Goal: Task Accomplishment & Management: Complete application form

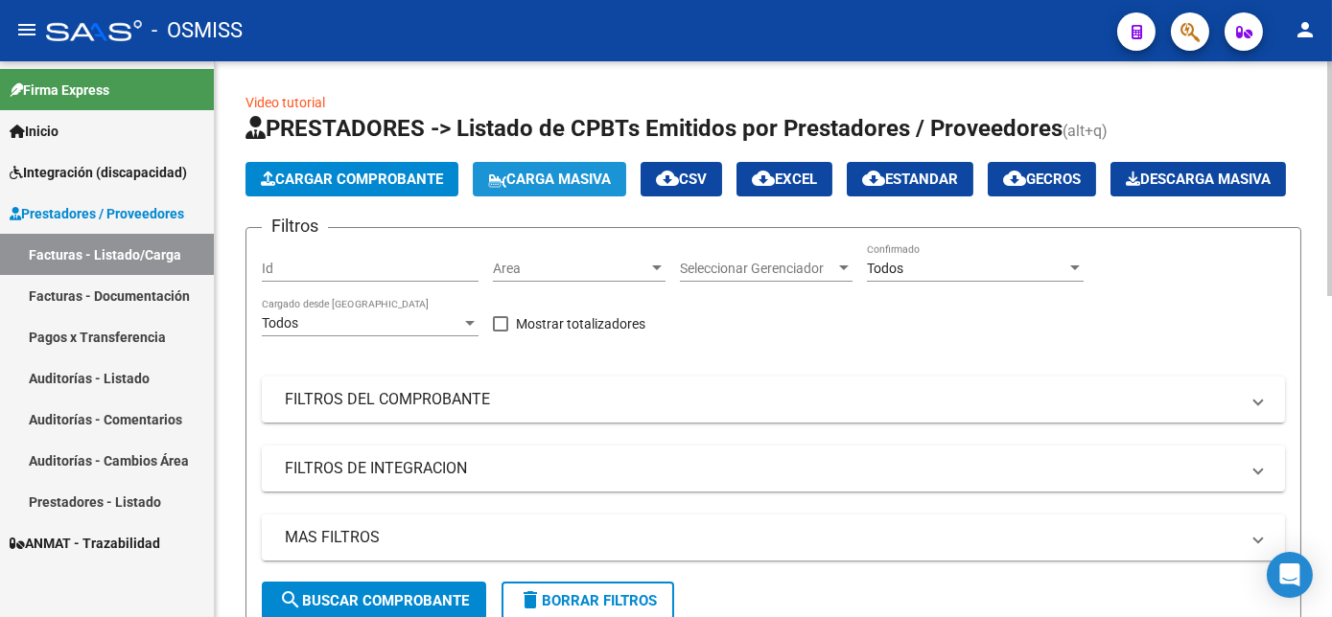
click at [567, 181] on span "Carga Masiva" at bounding box center [549, 179] width 123 height 17
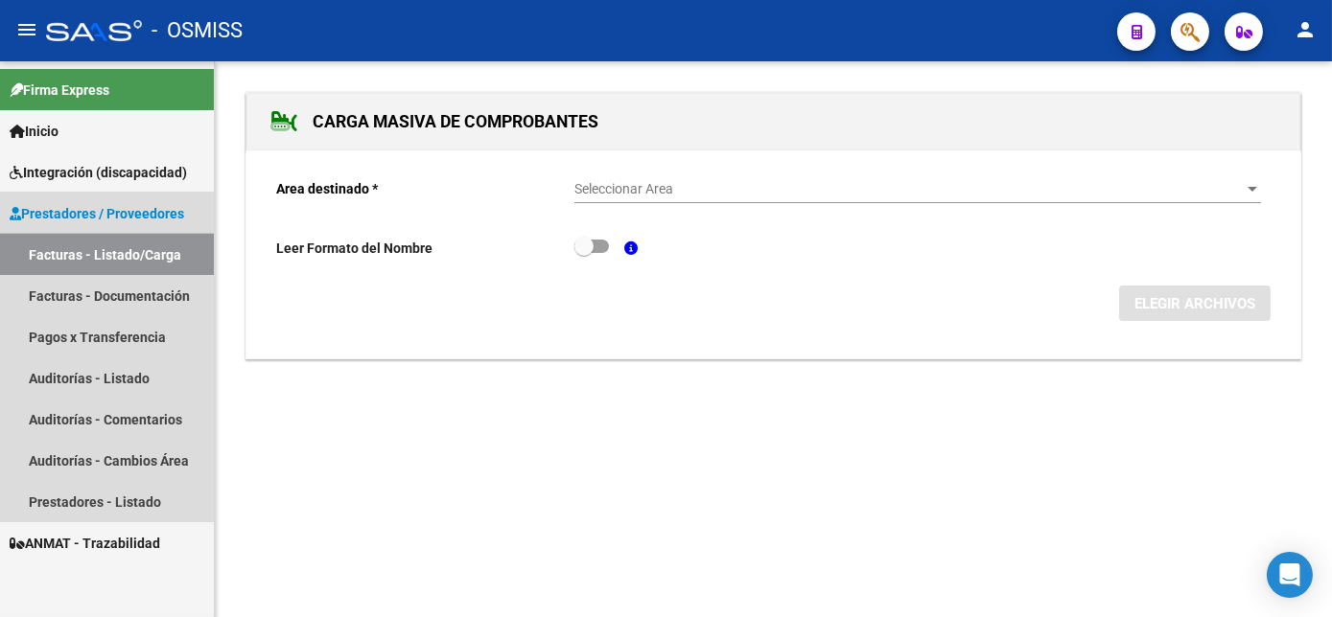
click at [94, 257] on link "Facturas - Listado/Carga" at bounding box center [107, 254] width 214 height 41
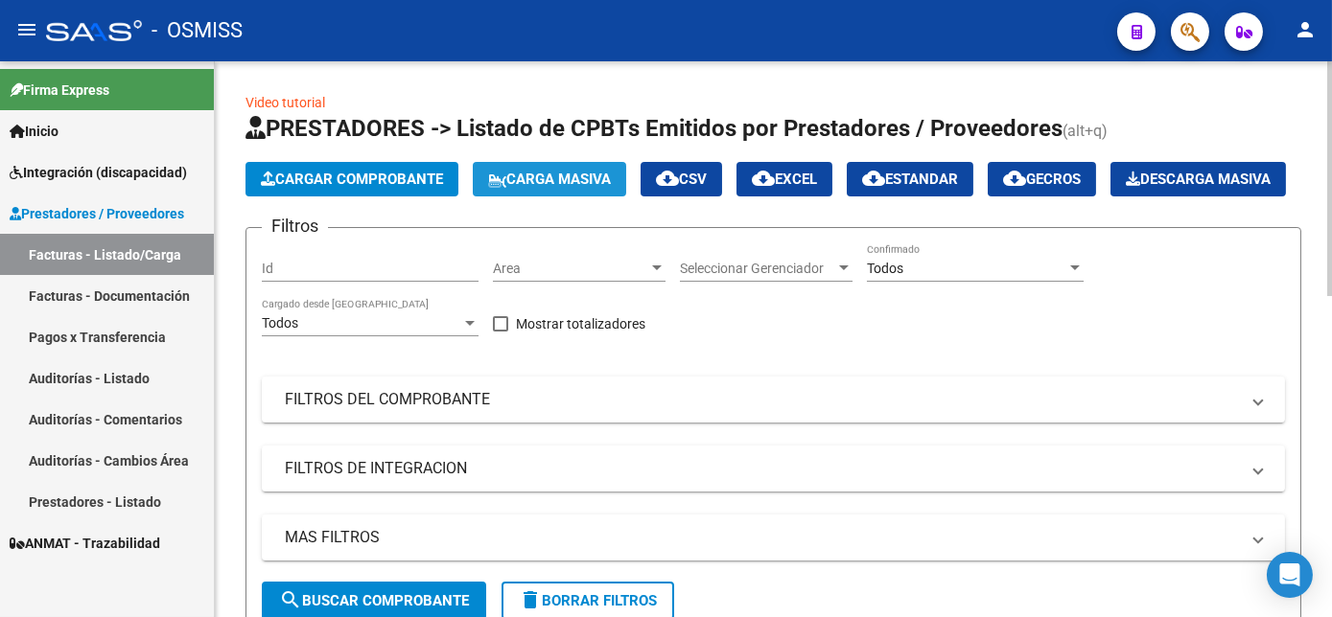
click at [552, 176] on span "Carga Masiva" at bounding box center [549, 179] width 123 height 17
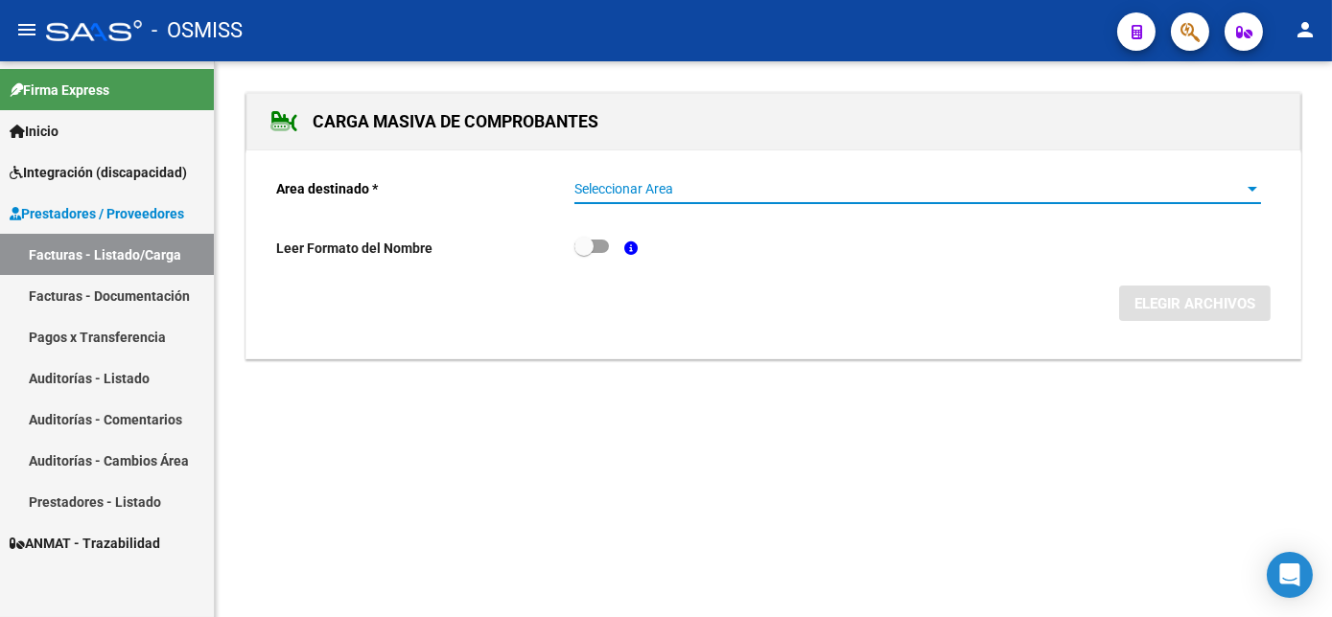
click at [1219, 183] on span "Seleccionar Area" at bounding box center [908, 189] width 669 height 16
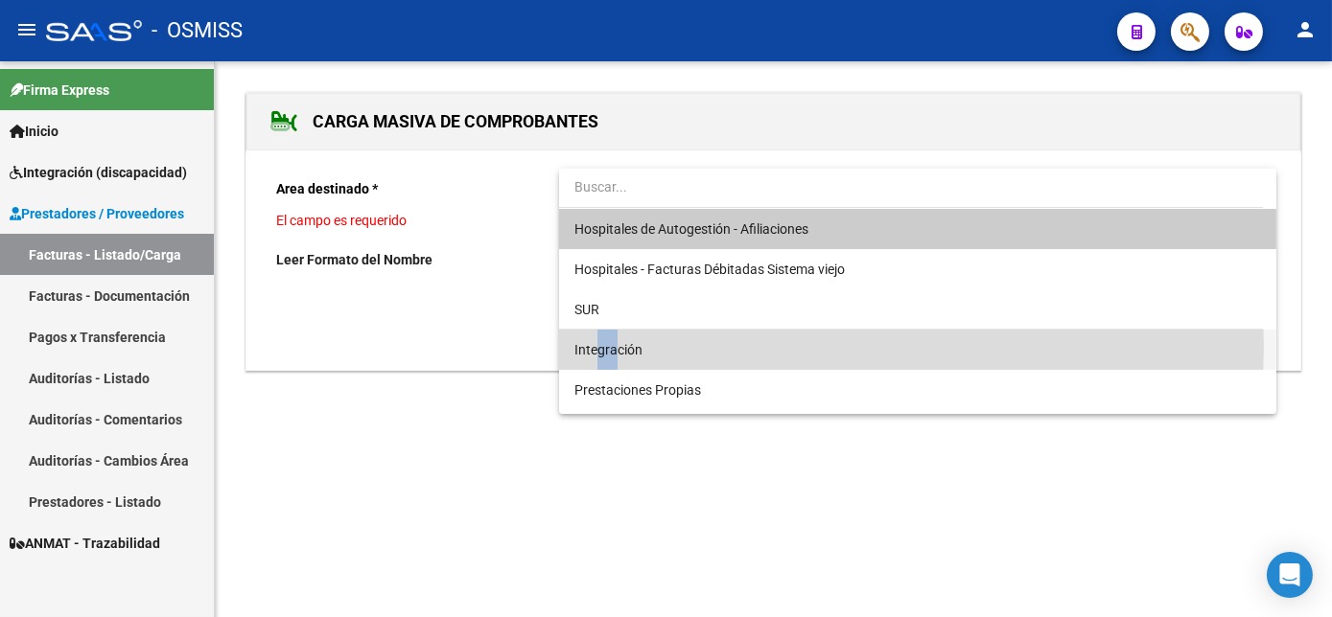
drag, startPoint x: 594, startPoint y: 348, endPoint x: 615, endPoint y: 362, distance: 25.5
click at [615, 362] on span "Integración" at bounding box center [917, 350] width 686 height 40
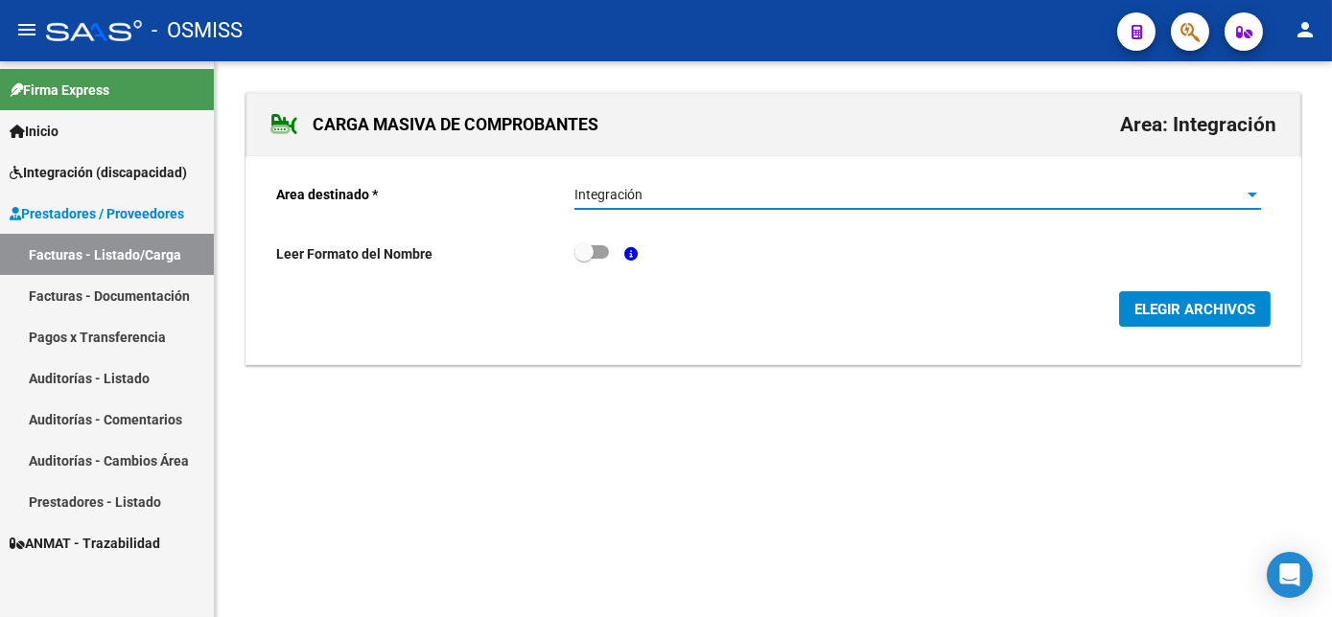
click at [1187, 312] on span "ELEGIR ARCHIVOS" at bounding box center [1194, 309] width 121 height 17
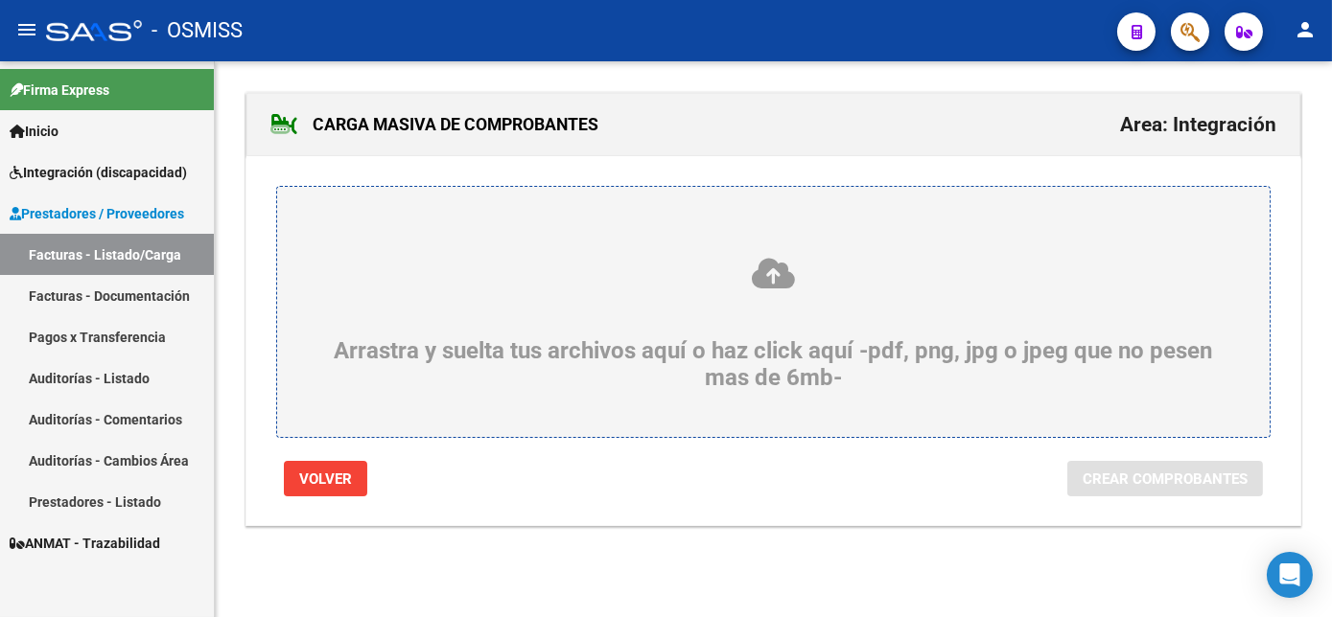
click at [778, 339] on div "Arrastra y suelta tus archivos aquí o haz click aquí -pdf, png, jpg o jpeg que …" at bounding box center [773, 323] width 900 height 135
click at [0, 0] on input "Arrastra y suelta tus archivos aquí o haz click aquí -pdf, png, jpg o jpeg que …" at bounding box center [0, 0] width 0 height 0
click at [90, 132] on link "Inicio" at bounding box center [107, 130] width 214 height 41
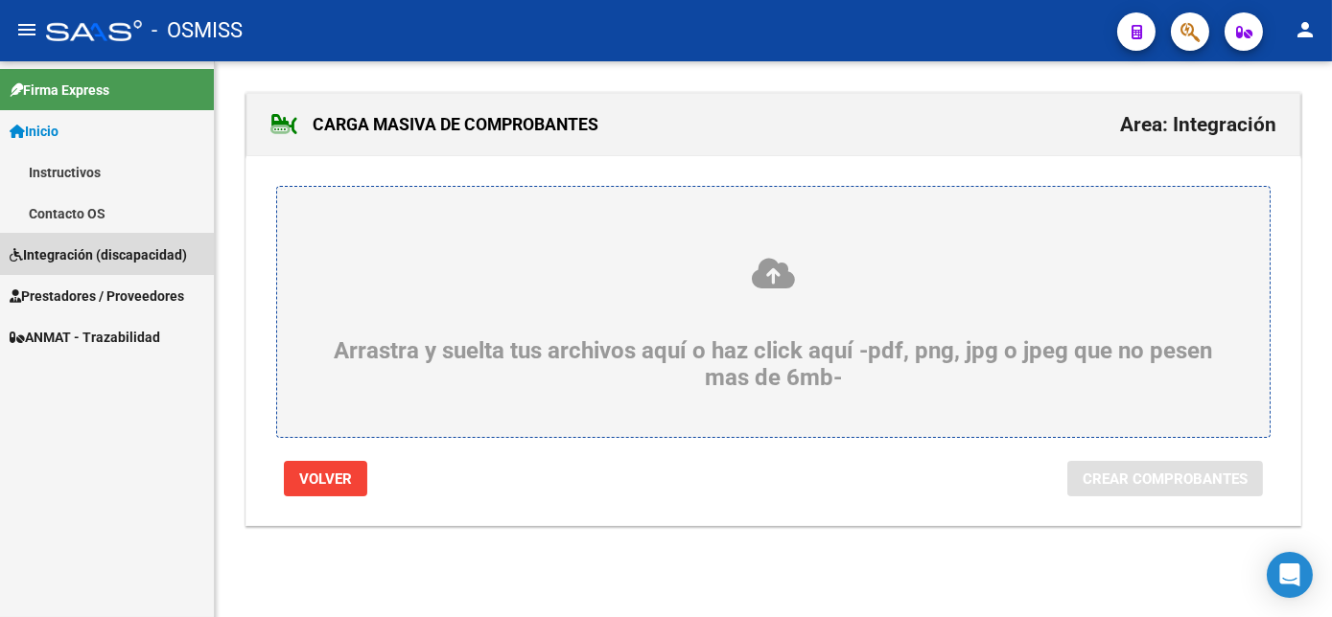
click at [90, 250] on span "Integración (discapacidad)" at bounding box center [98, 254] width 177 height 21
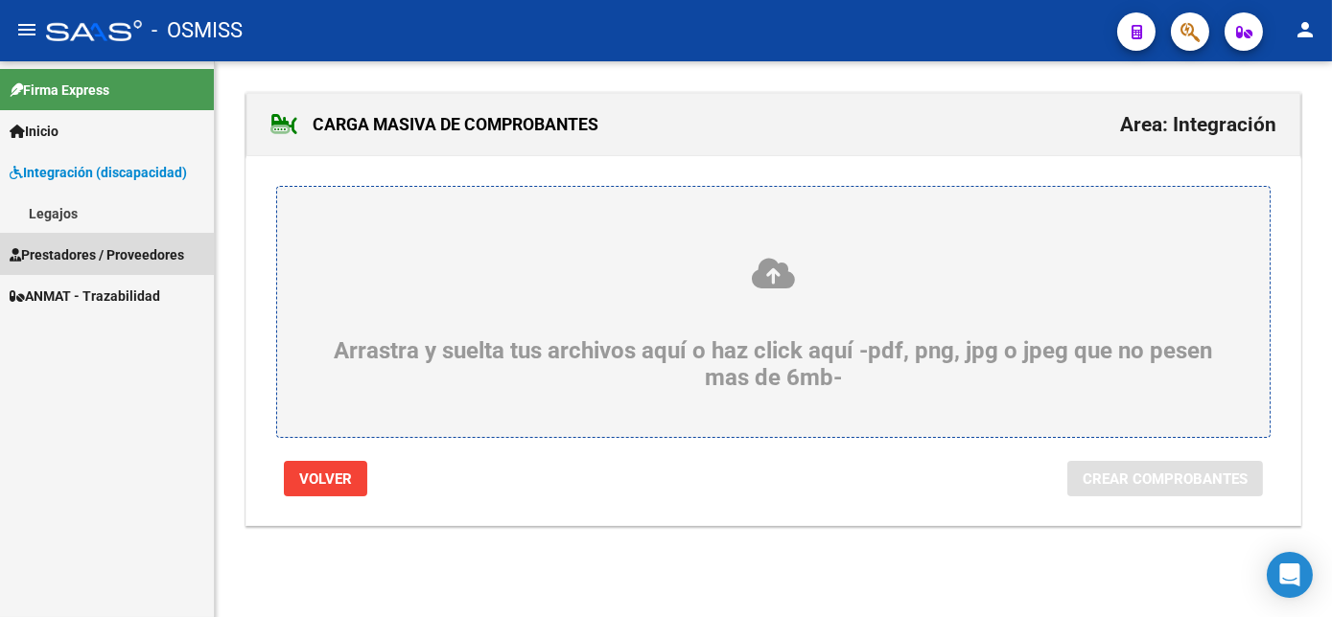
click at [75, 247] on span "Prestadores / Proveedores" at bounding box center [97, 254] width 174 height 21
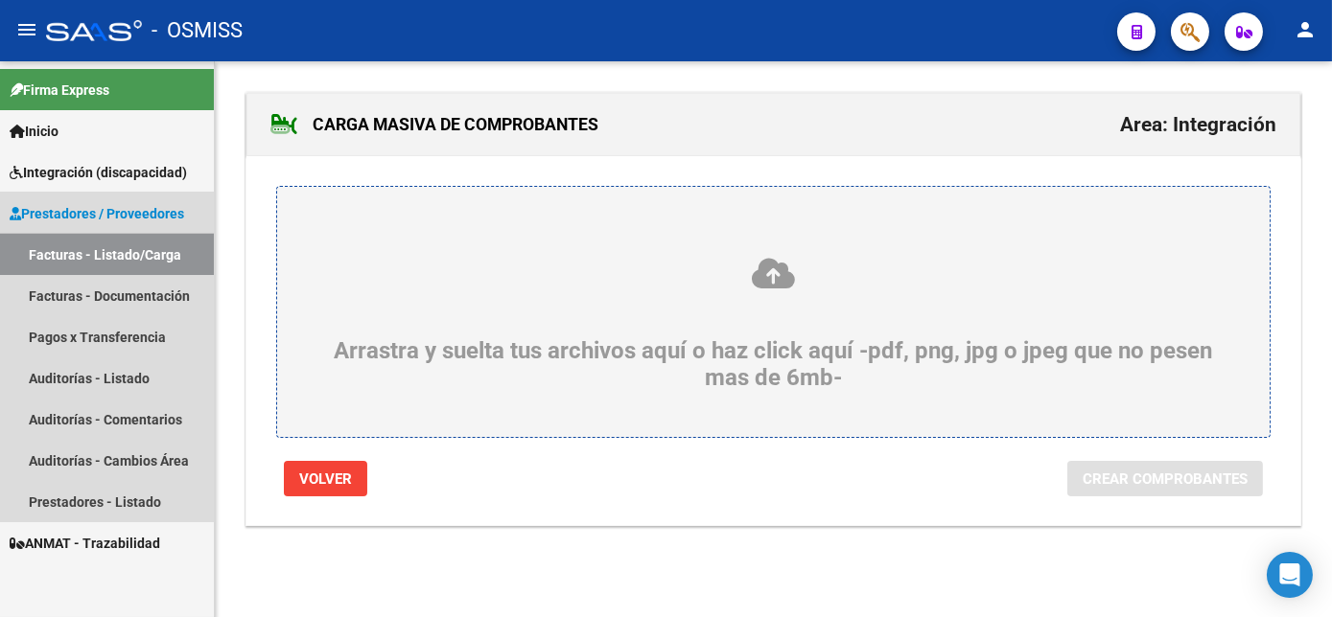
click at [91, 262] on link "Facturas - Listado/Carga" at bounding box center [107, 254] width 214 height 41
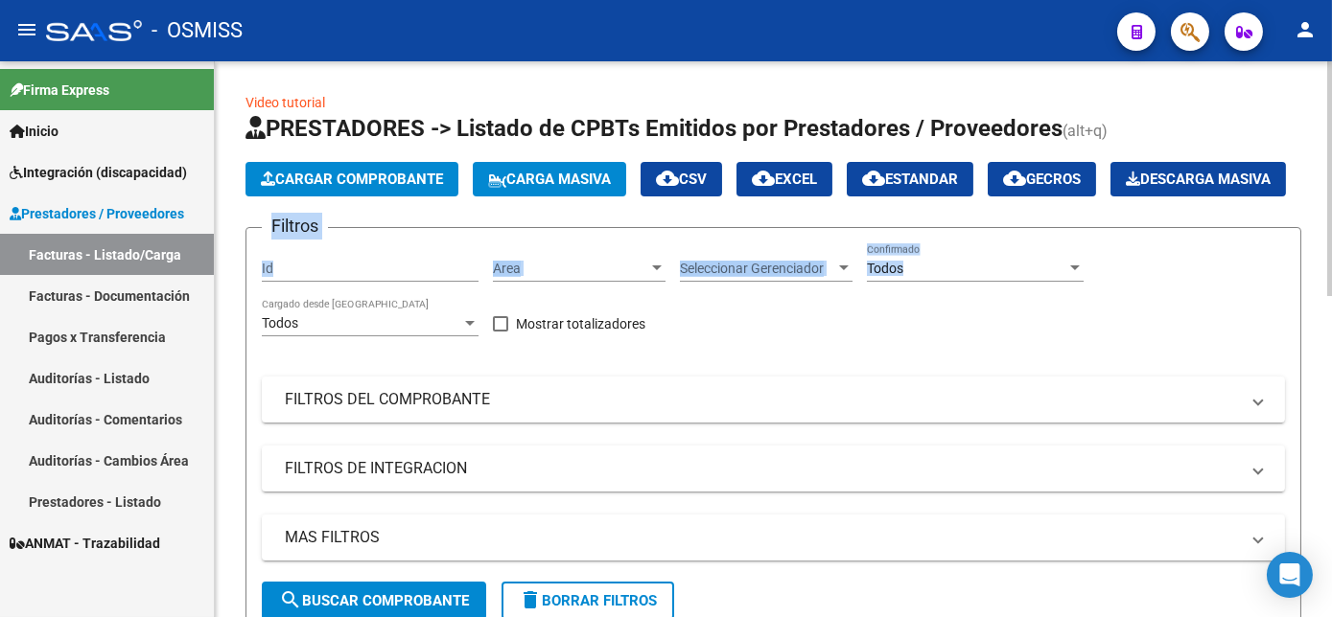
drag, startPoint x: 1326, startPoint y: 220, endPoint x: 1325, endPoint y: 310, distance: 90.1
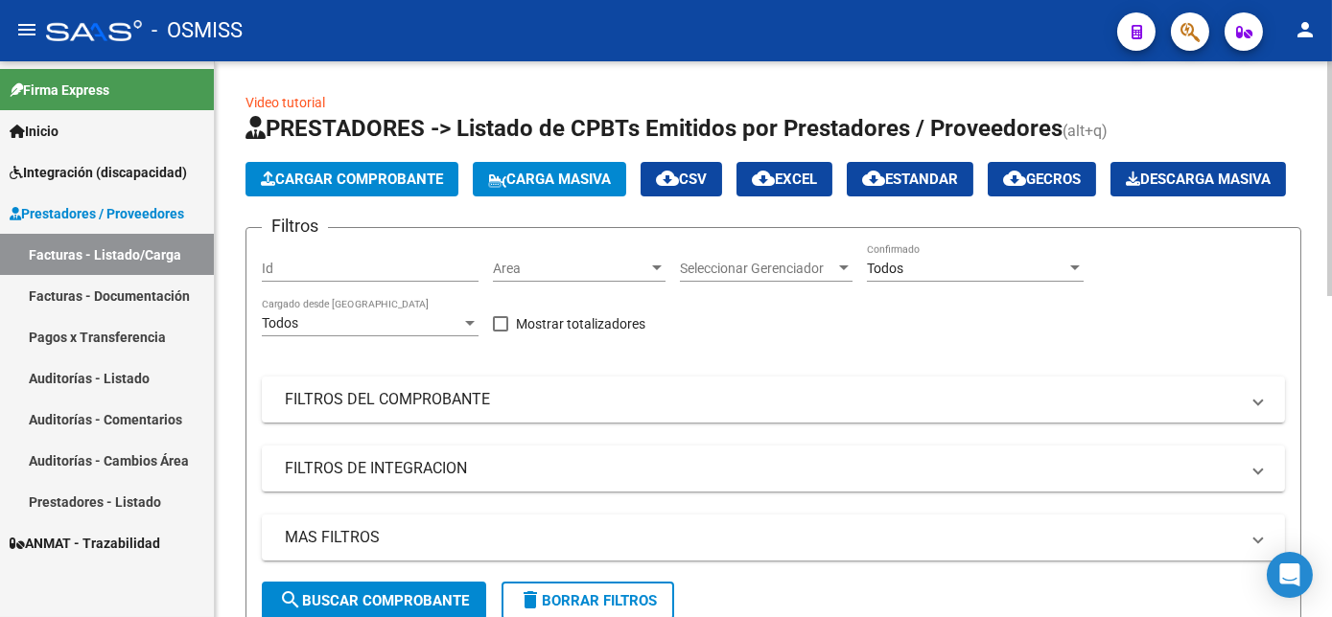
drag, startPoint x: 1325, startPoint y: 310, endPoint x: 1298, endPoint y: 147, distance: 165.2
click at [1298, 147] on app-list-header "PRESTADORES -> Listado de CPBTs Emitidos por Prestadores / Proveedores (alt+q) …" at bounding box center [772, 374] width 1055 height 523
click at [1328, 104] on div at bounding box center [1329, 178] width 5 height 235
click at [1048, 277] on div "Todos" at bounding box center [966, 269] width 199 height 16
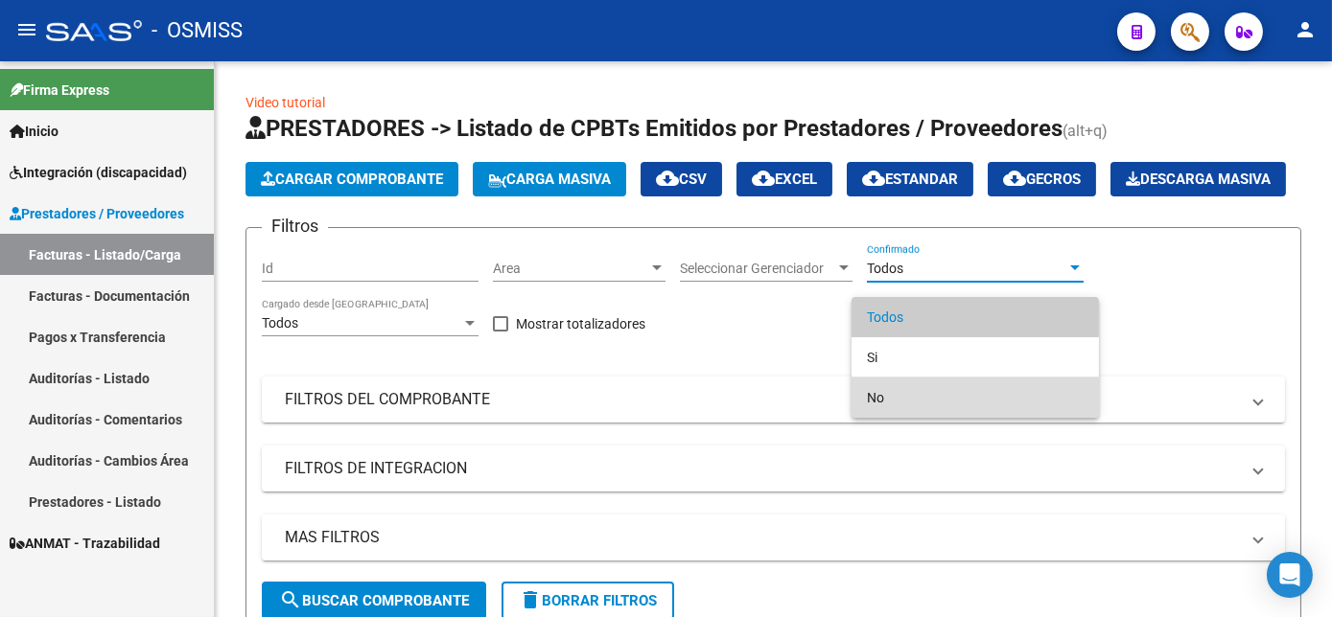
click at [871, 401] on span "No" at bounding box center [975, 398] width 217 height 40
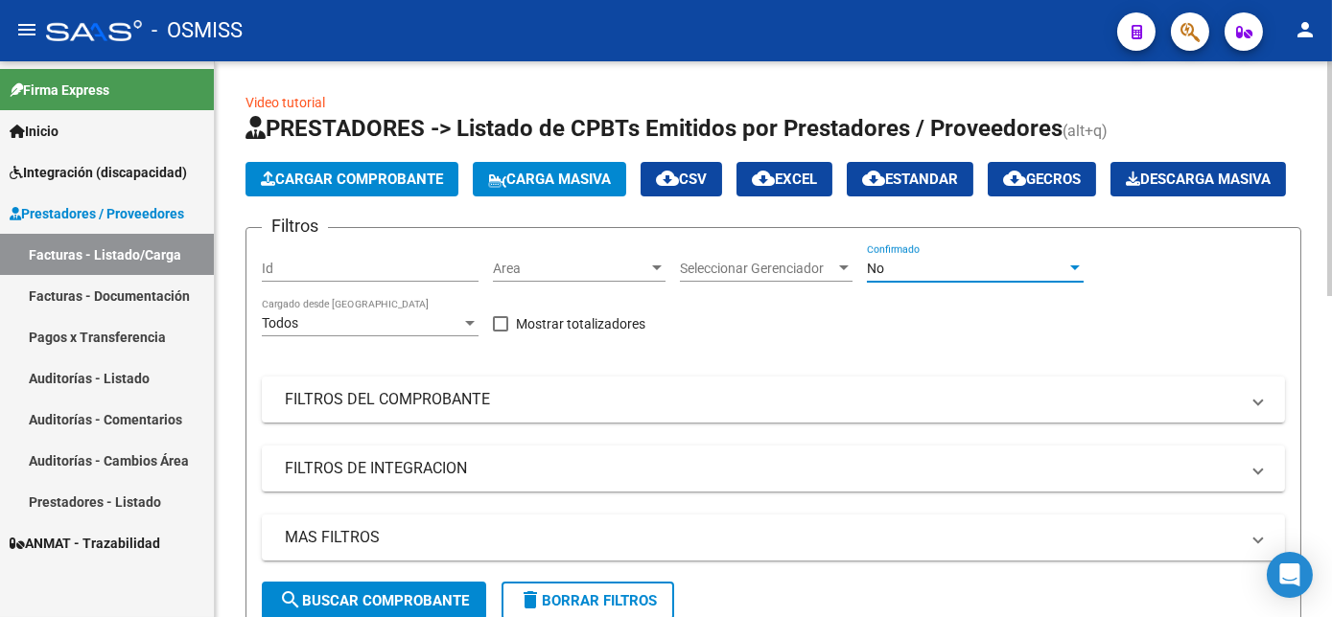
scroll to position [189, 0]
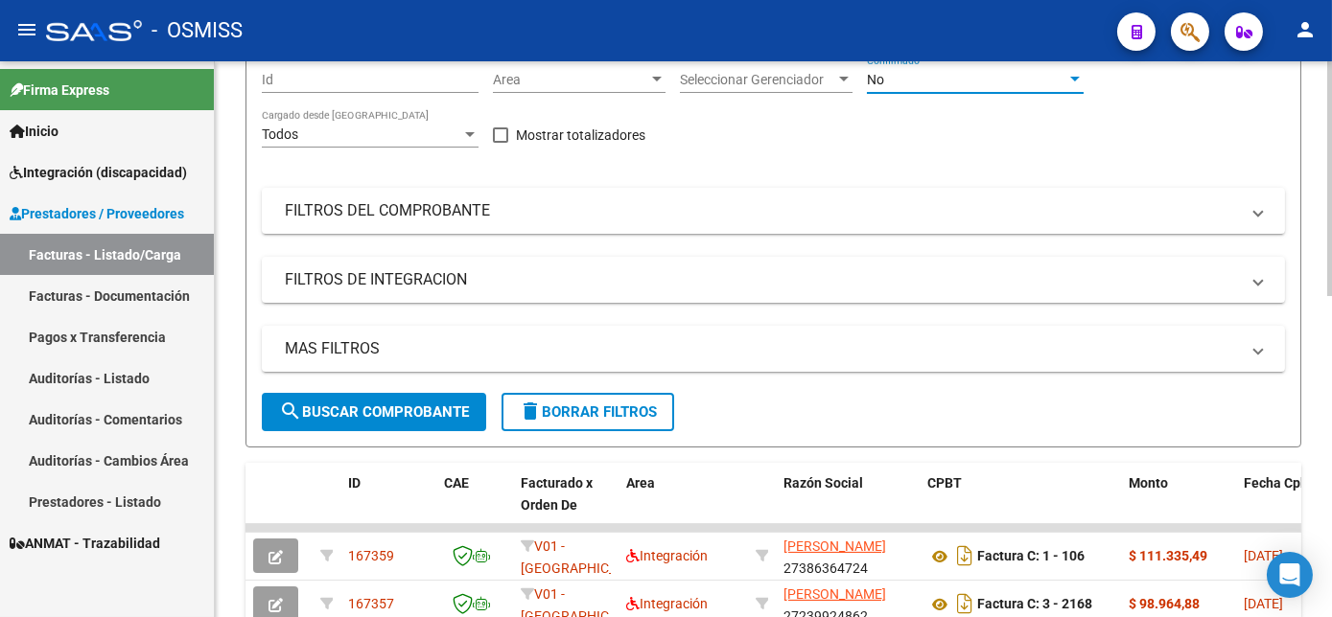
click at [1329, 273] on div at bounding box center [1329, 265] width 5 height 235
click at [400, 421] on span "search Buscar Comprobante" at bounding box center [374, 412] width 190 height 17
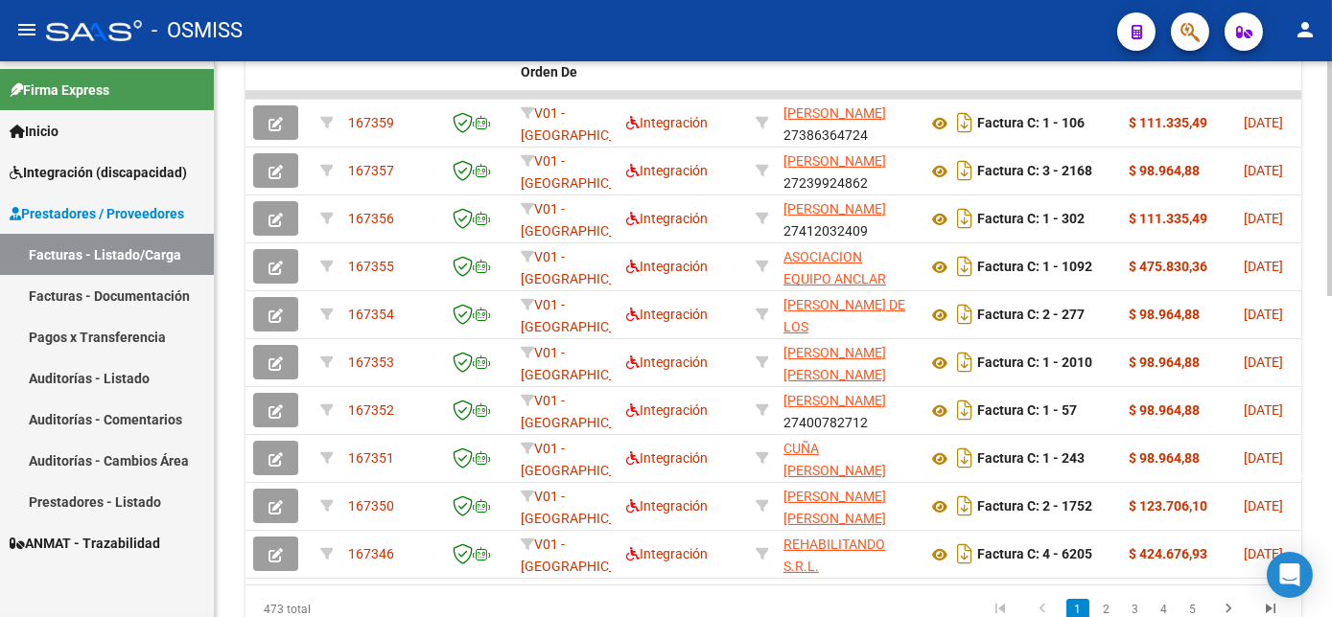
click at [1313, 411] on div "Video tutorial PRESTADORES -> Listado de CPBTs Emitidos por Prestadores / Prove…" at bounding box center [776, 67] width 1122 height 1256
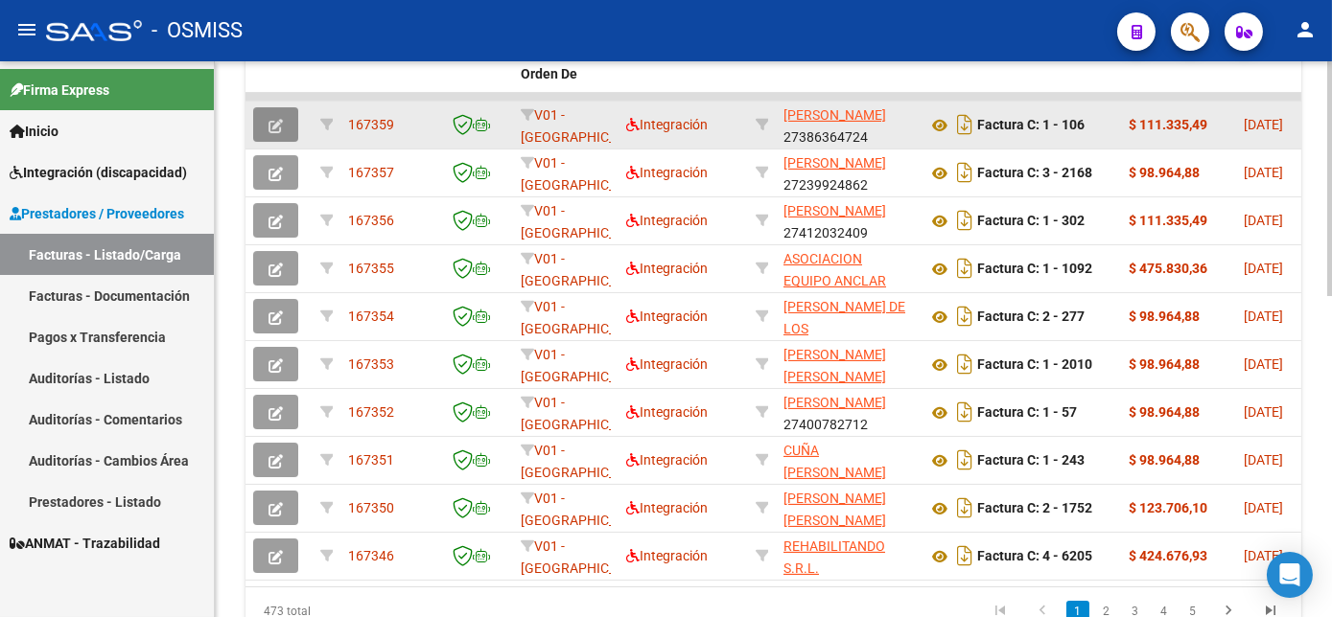
click at [278, 133] on icon "button" at bounding box center [275, 126] width 14 height 14
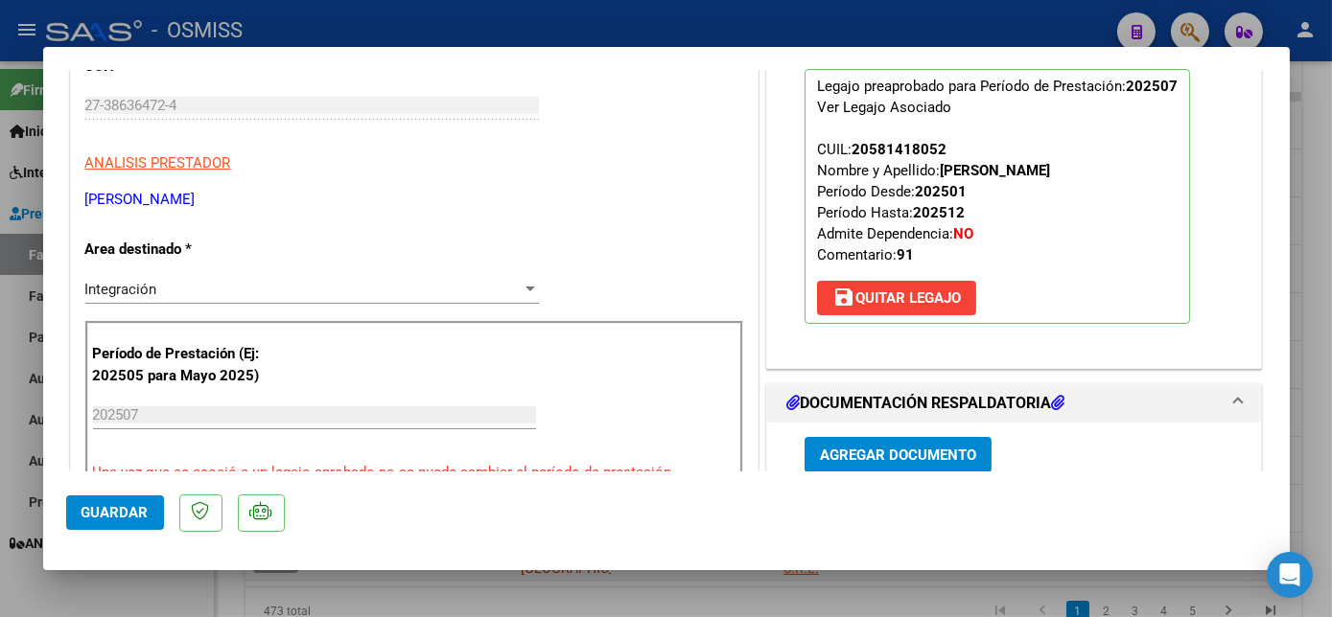
scroll to position [427, 0]
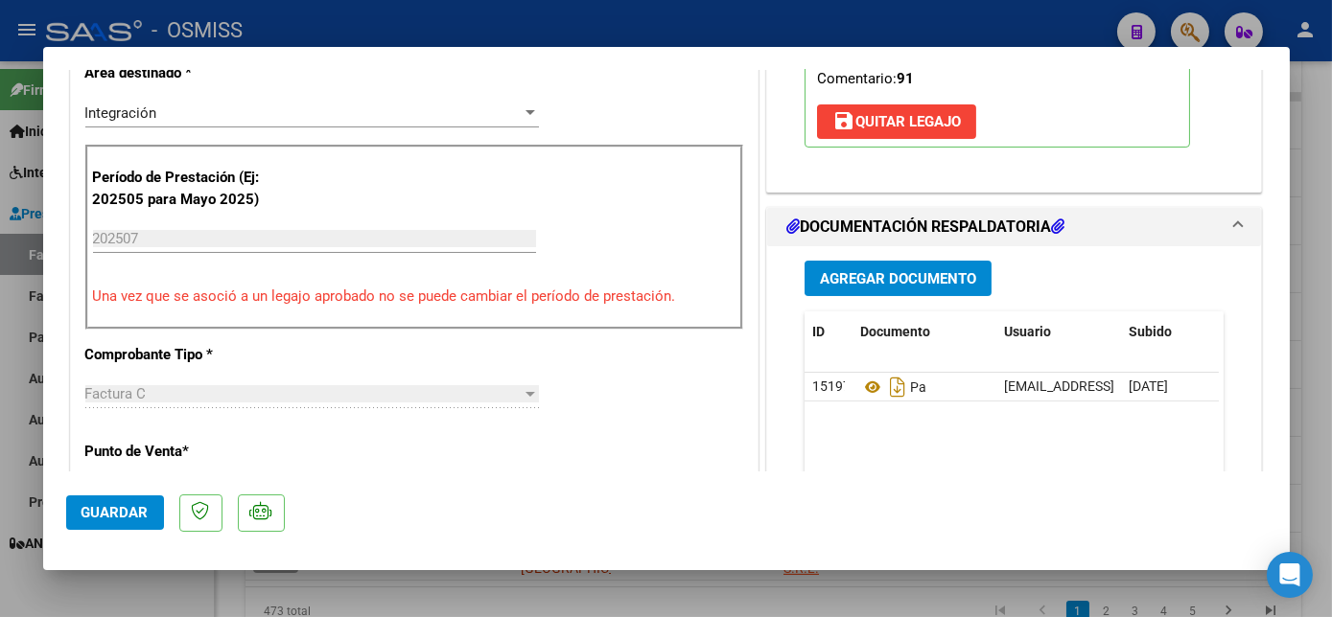
click at [1313, 263] on div at bounding box center [666, 308] width 1332 height 617
type input "$ 0,00"
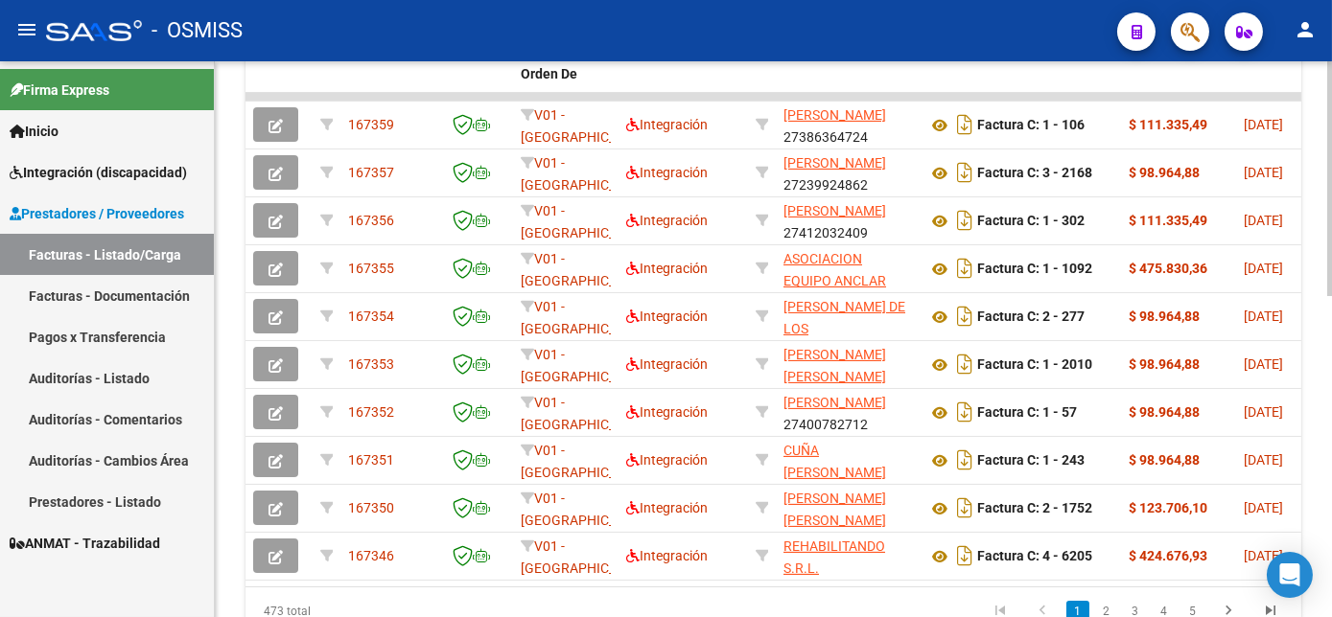
scroll to position [761, 0]
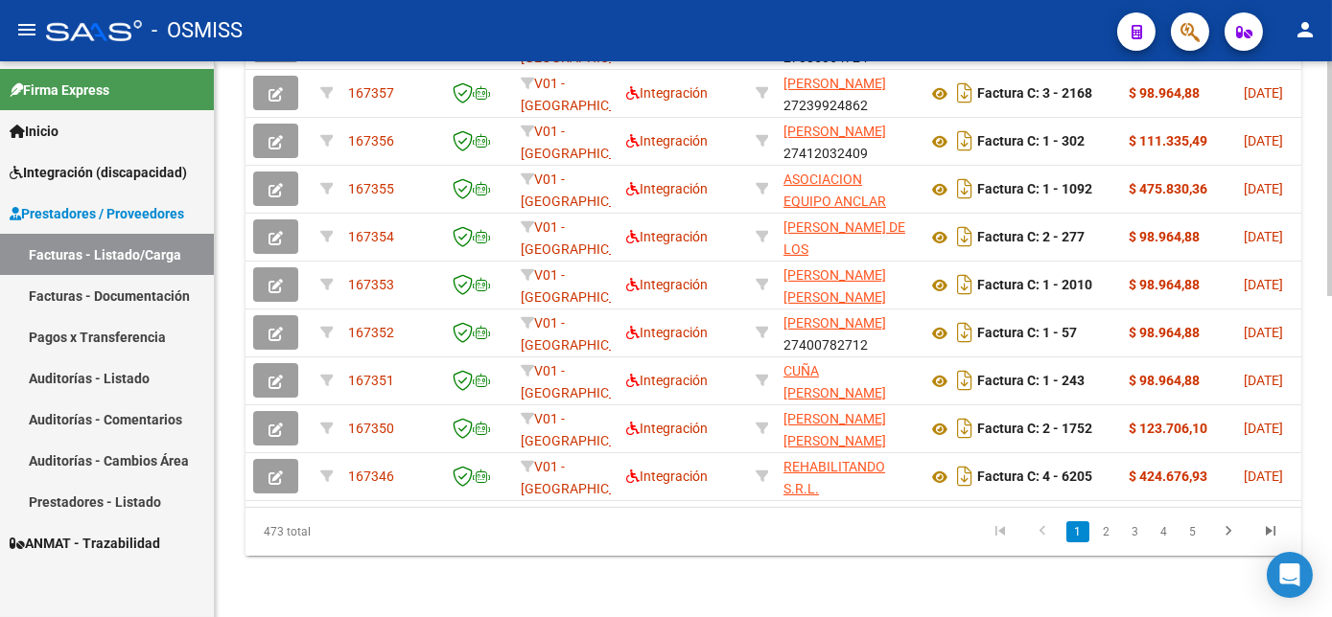
click at [1331, 433] on html "menu - OSMISS person Firma Express Inicio Instructivos Contacto OS Integración …" at bounding box center [666, 308] width 1332 height 617
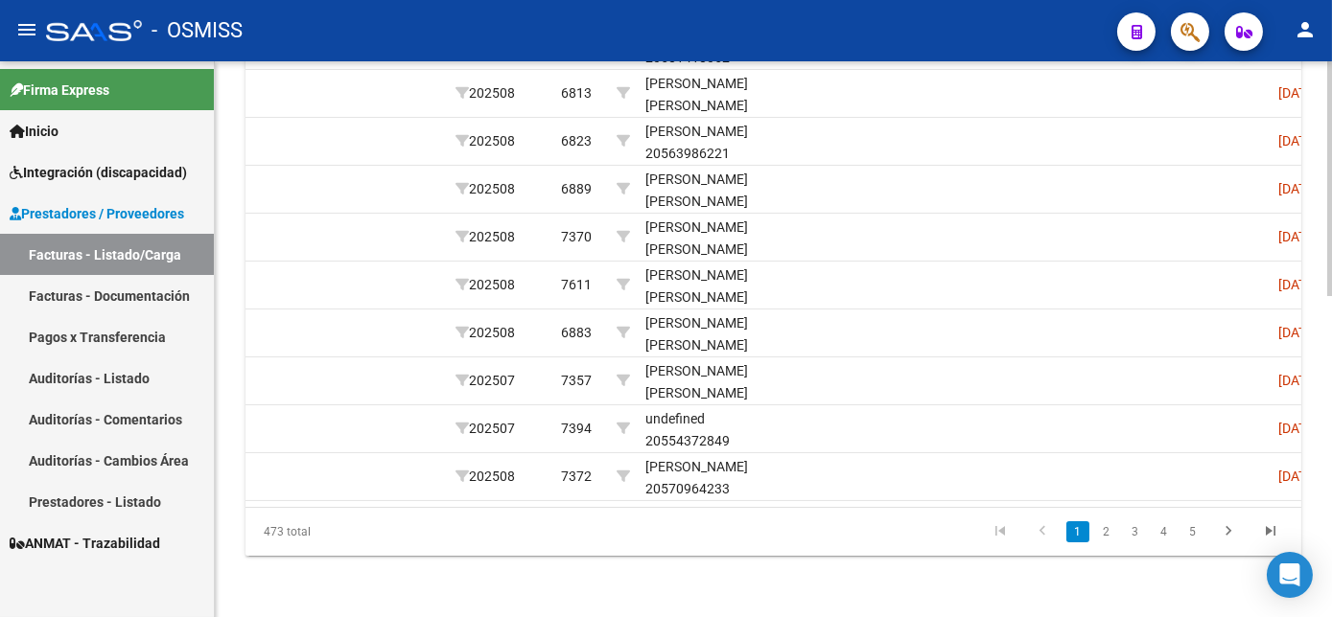
scroll to position [0, 2577]
